Goal: Task Accomplishment & Management: Manage account settings

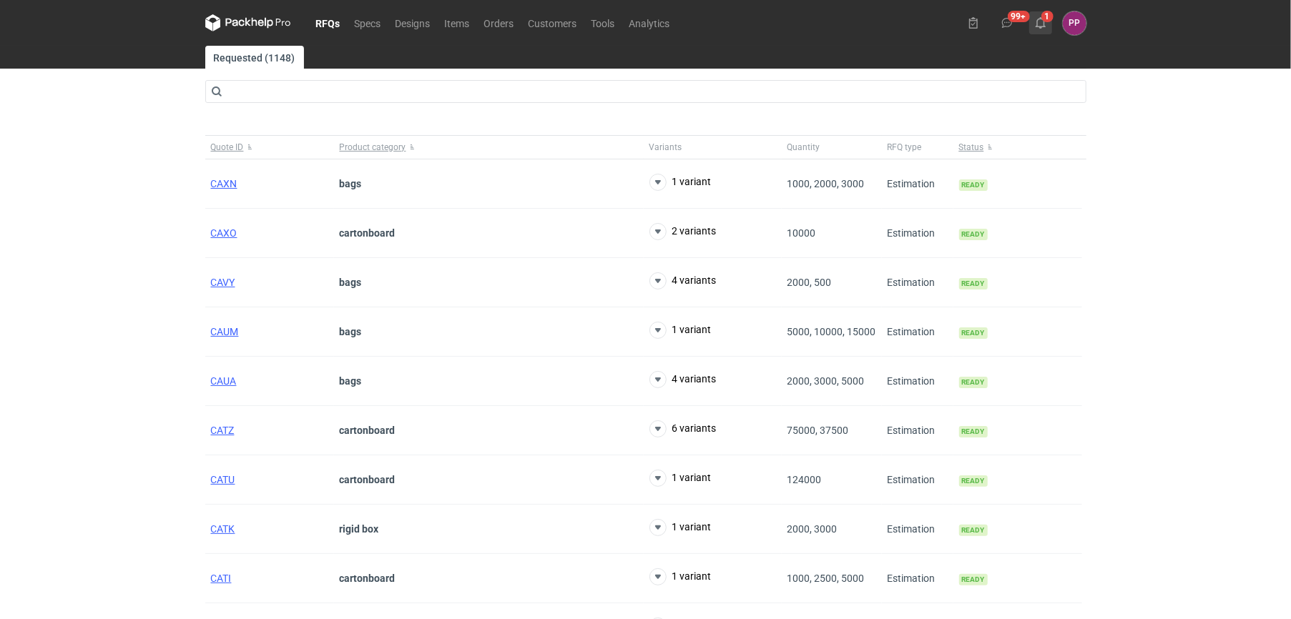
click at [1043, 14] on button "1" at bounding box center [1040, 22] width 23 height 23
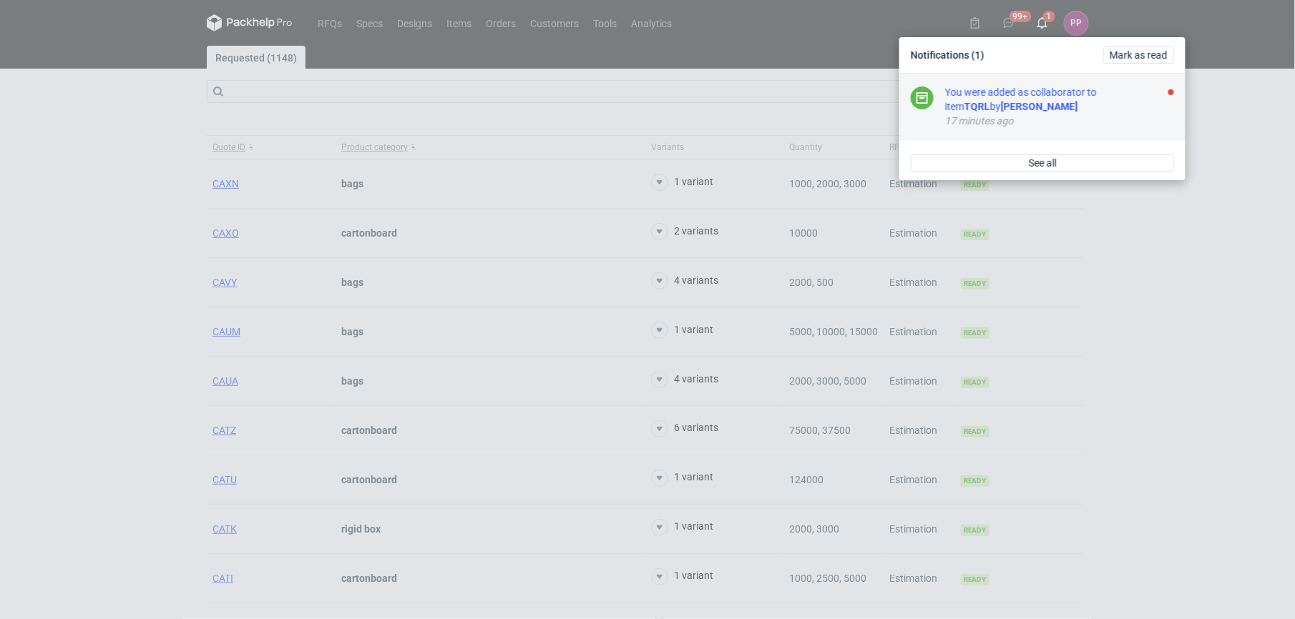
click at [988, 93] on div "You were added as collaborator to item TQRL by [PERSON_NAME]" at bounding box center [1059, 99] width 229 height 29
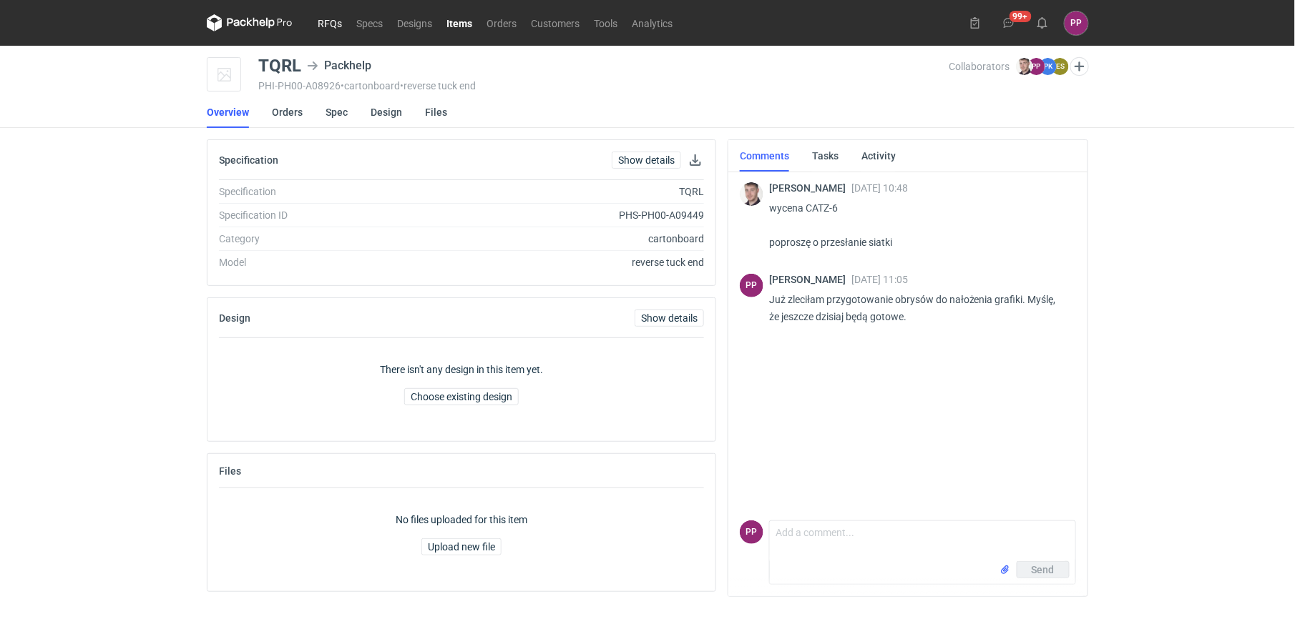
click at [321, 26] on link "RFQs" at bounding box center [329, 22] width 39 height 17
